Goal: Information Seeking & Learning: Learn about a topic

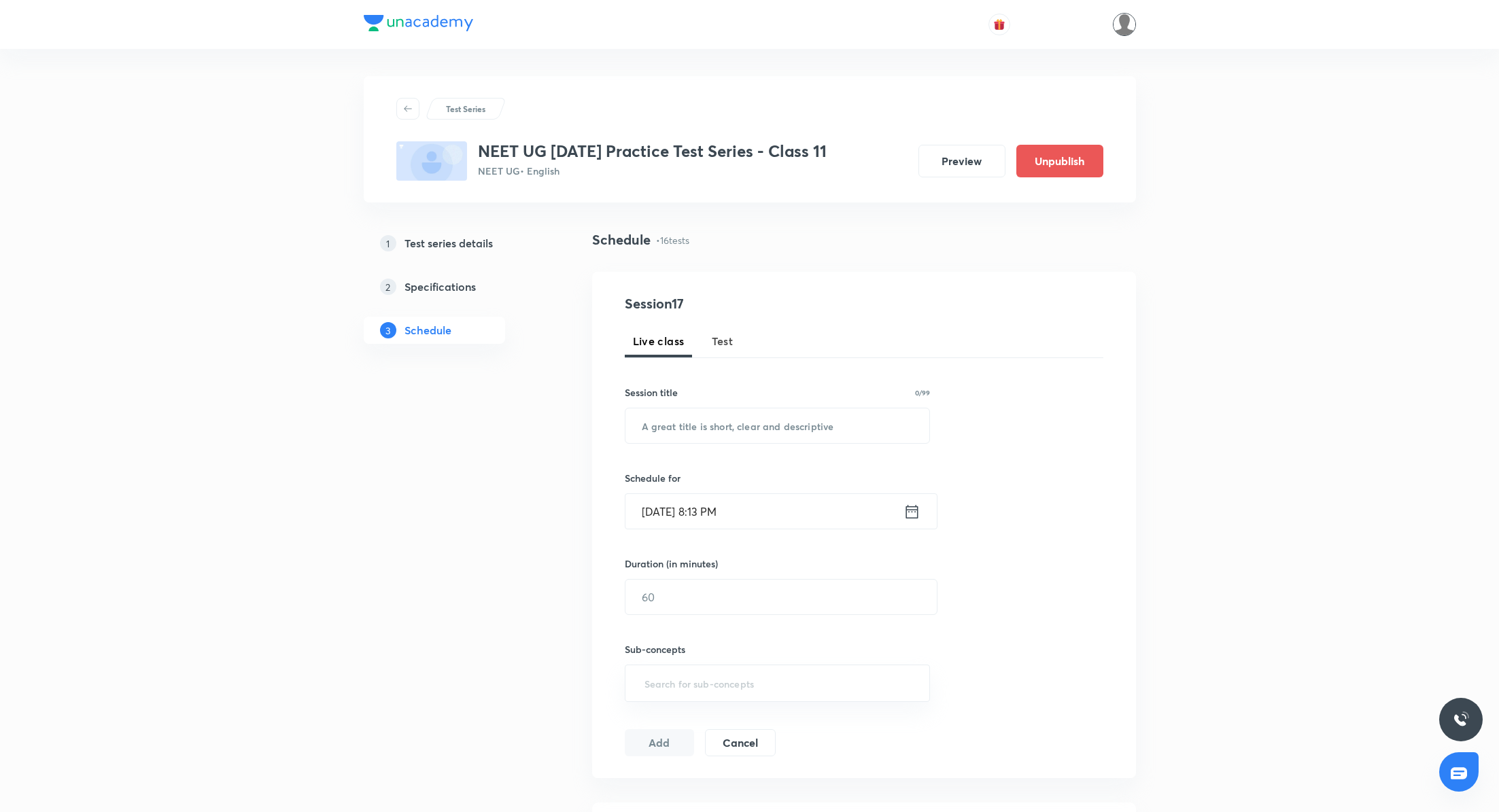
click at [1121, 20] on img at bounding box center [1124, 24] width 23 height 23
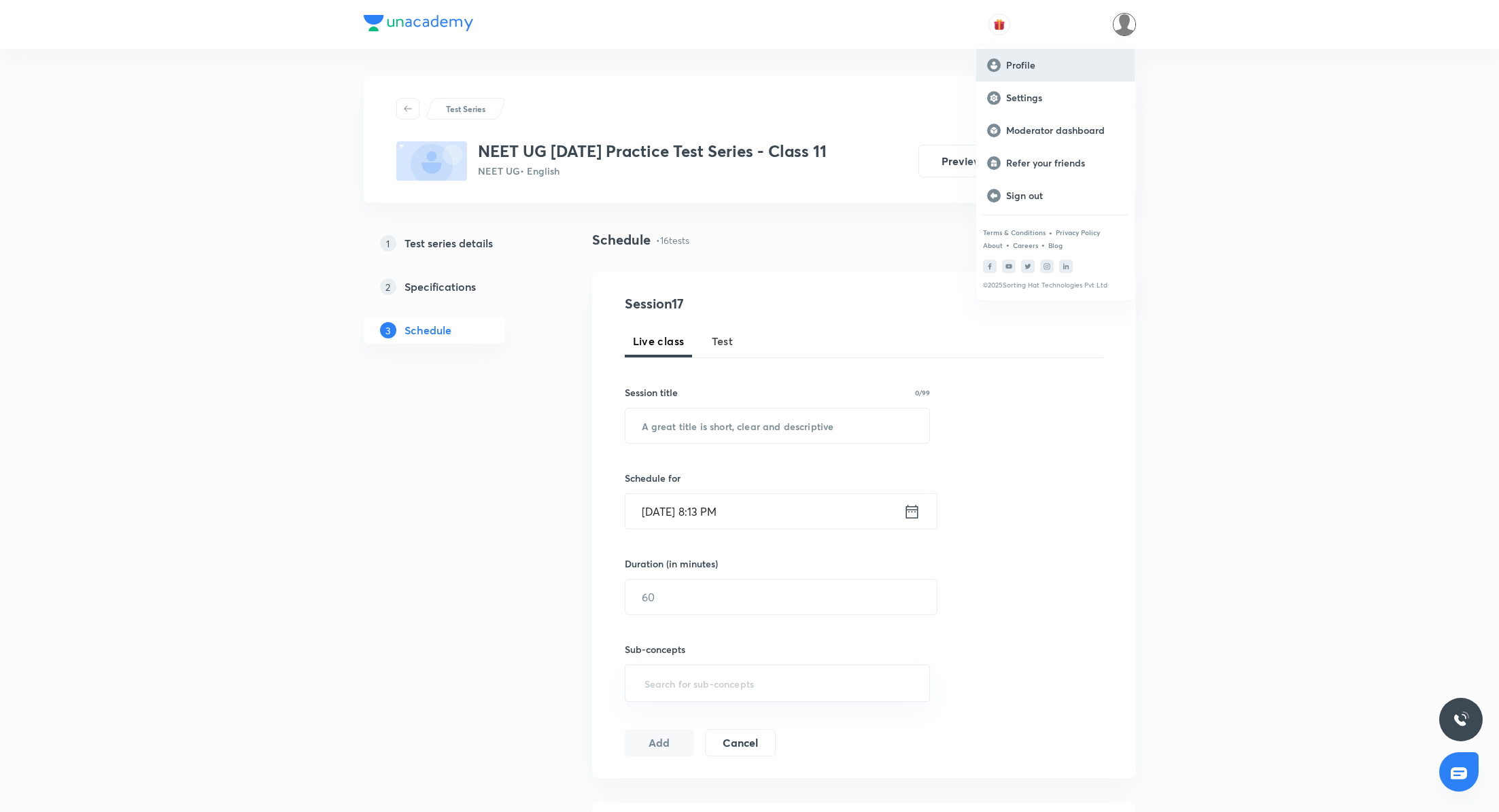
click at [1032, 62] on p "Profile" at bounding box center [1065, 65] width 118 height 13
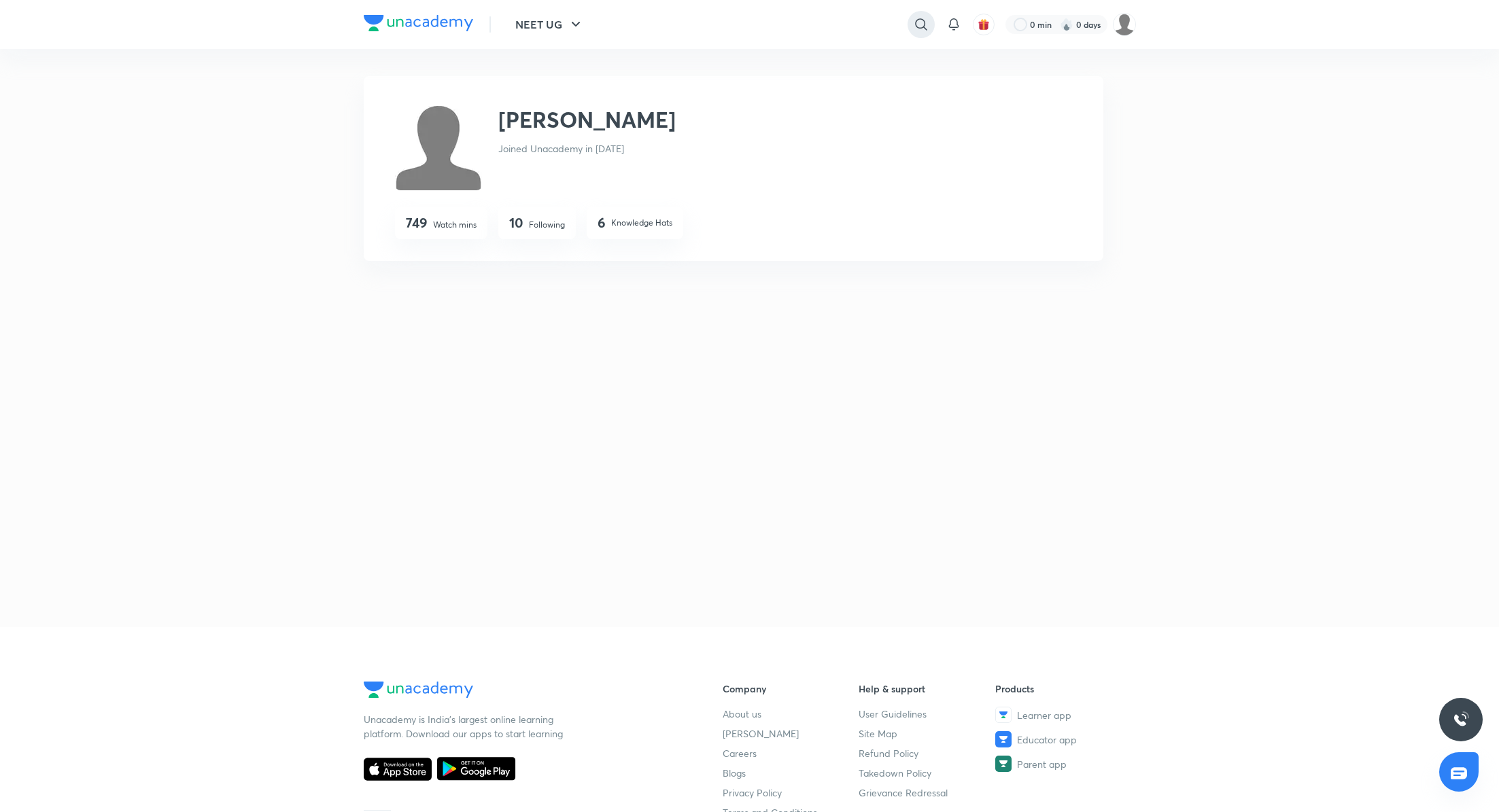
click at [920, 30] on icon at bounding box center [921, 24] width 16 height 16
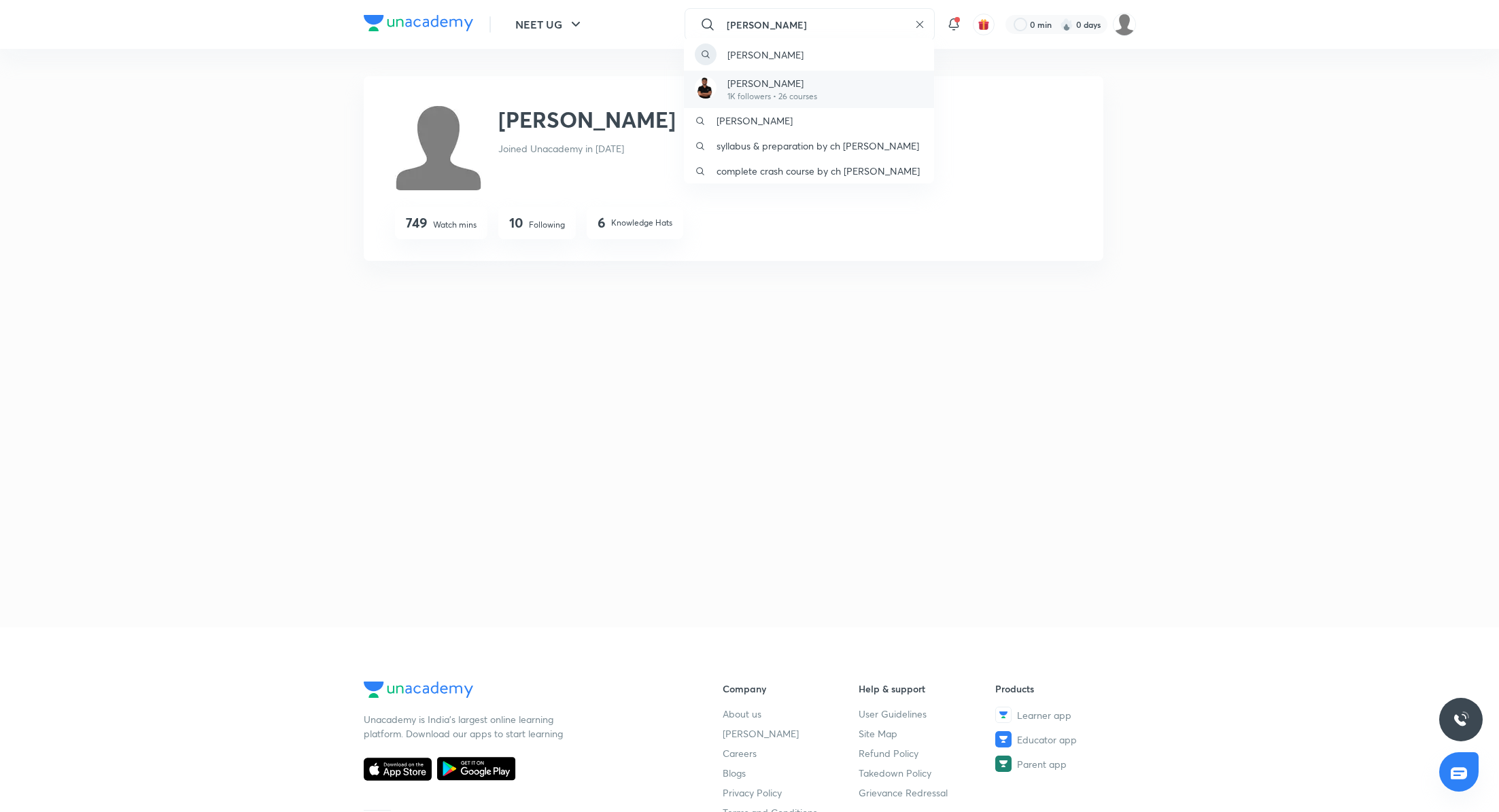
type input "[PERSON_NAME]"
click at [773, 96] on p "1K followers • 26 courses" at bounding box center [772, 96] width 90 height 13
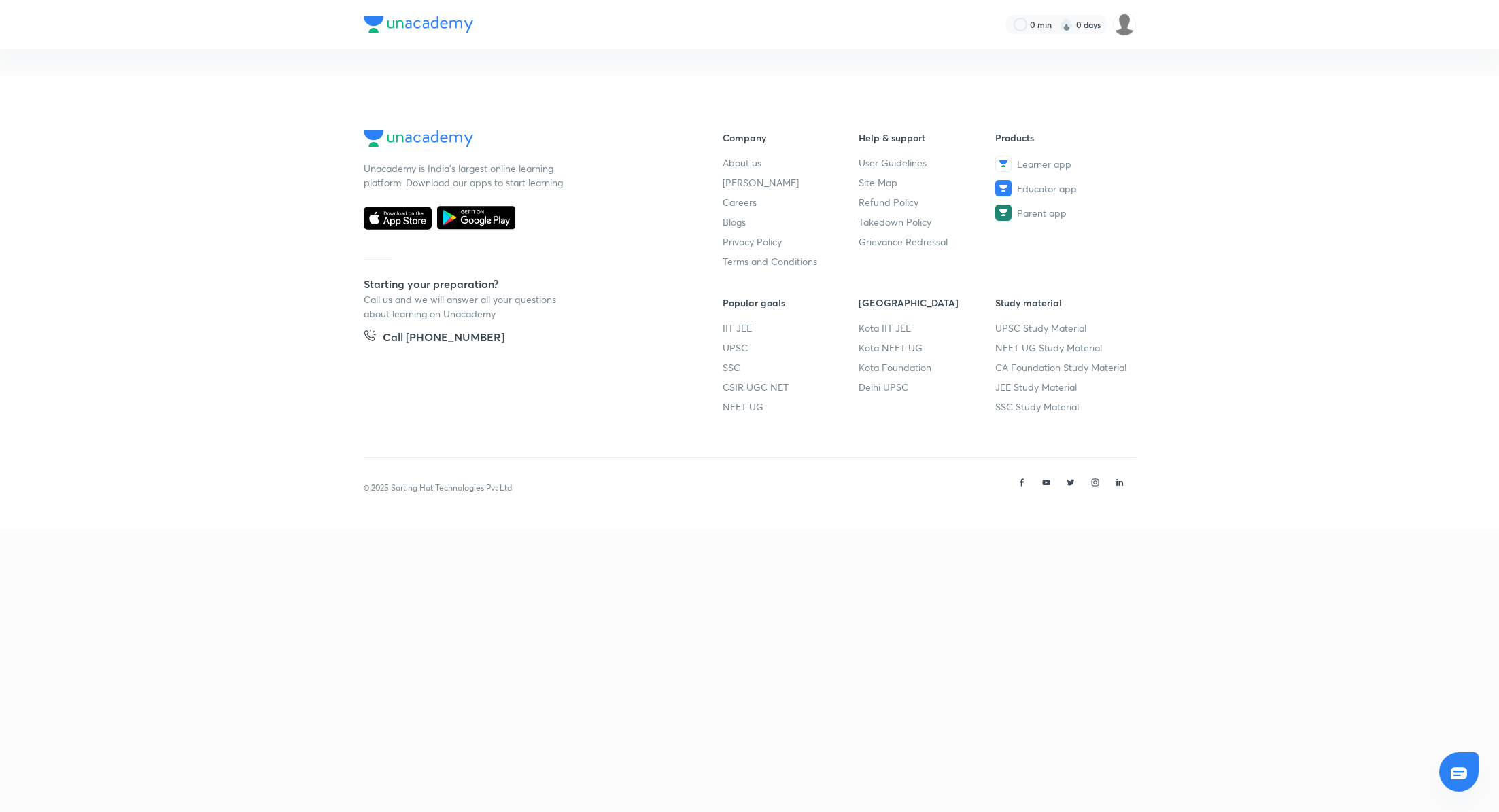
scroll to position [60, 0]
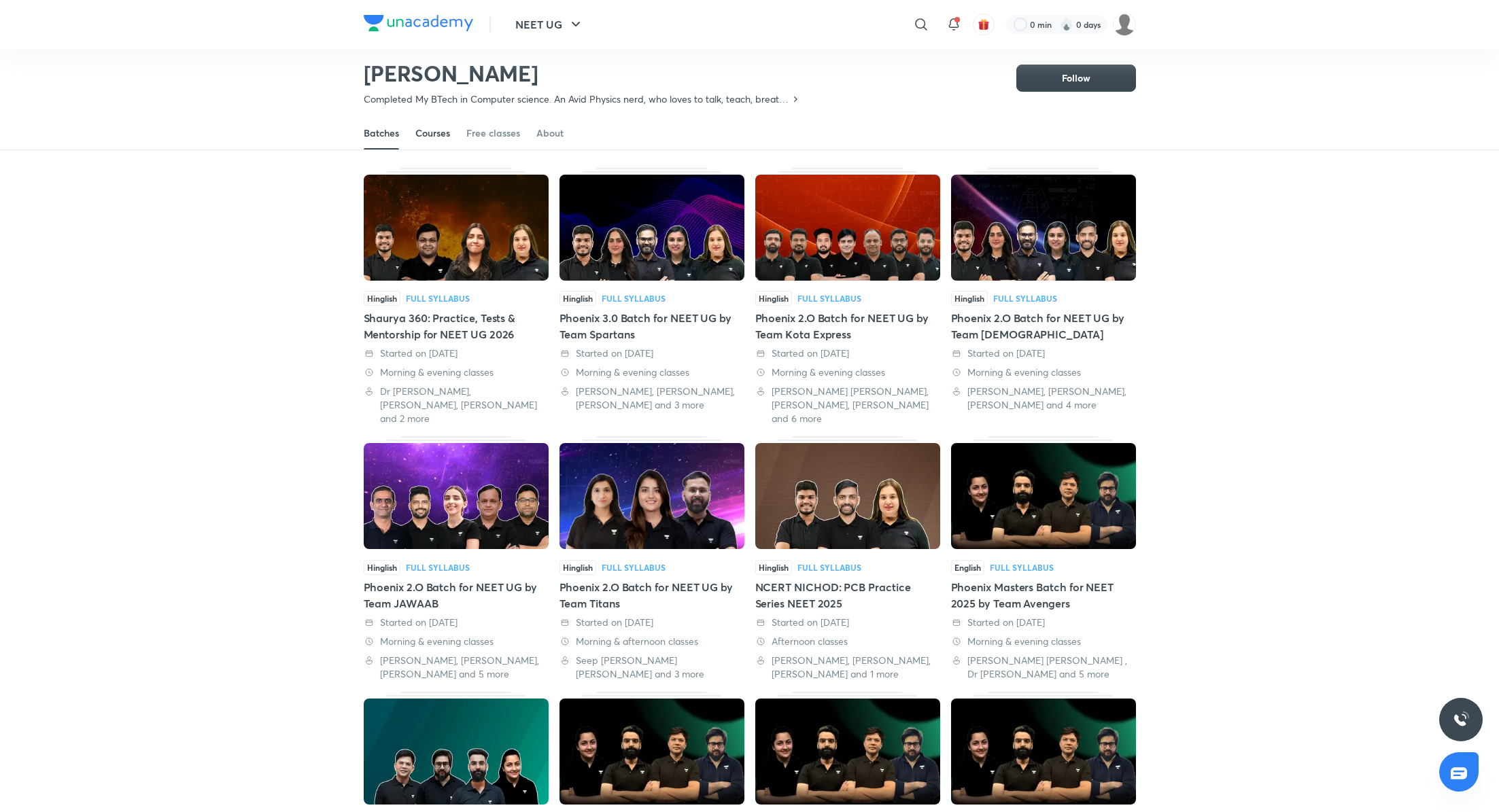
click at [428, 141] on link "Courses" at bounding box center [433, 133] width 35 height 33
